Goal: Check status: Check status

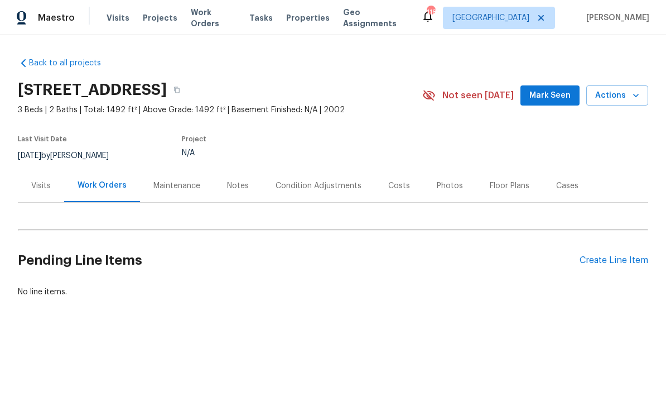
click at [41, 186] on div "Visits" at bounding box center [41, 185] width 20 height 11
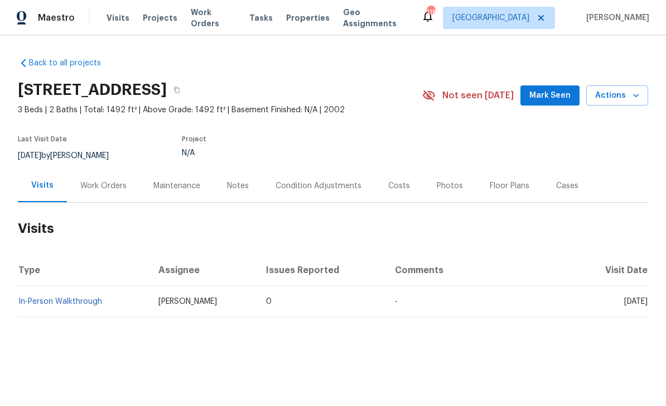
click at [67, 304] on link "In-Person Walkthrough" at bounding box center [60, 301] width 84 height 8
click at [389, 192] on div "Costs" at bounding box center [399, 185] width 49 height 33
